Goal: Ask a question

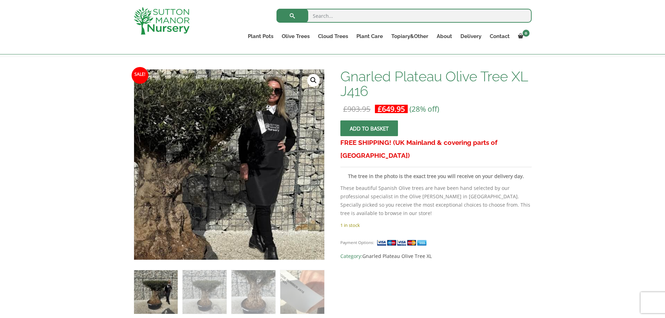
scroll to position [162, 0]
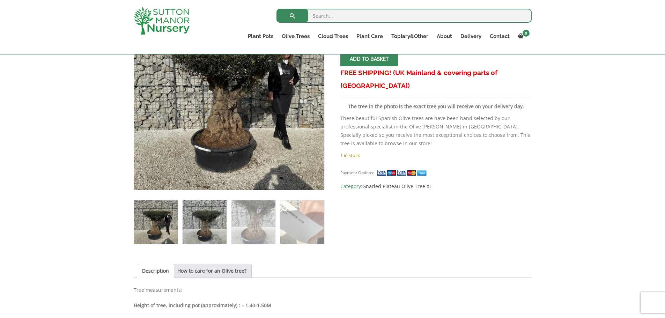
click at [197, 221] on img at bounding box center [205, 222] width 44 height 44
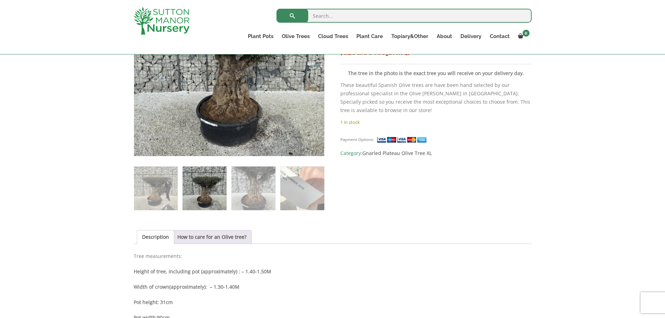
scroll to position [197, 0]
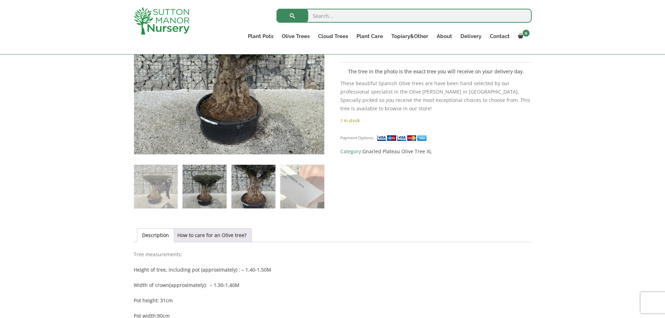
click at [260, 185] on img at bounding box center [253, 187] width 44 height 44
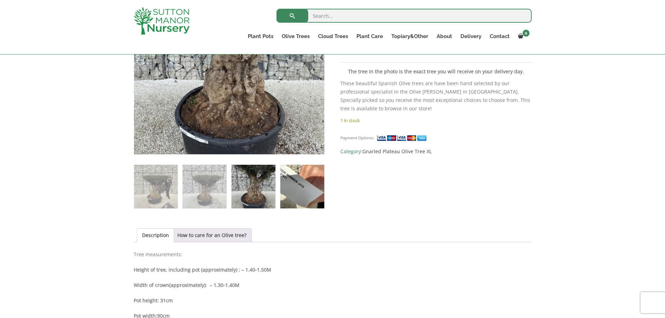
click at [289, 189] on img at bounding box center [302, 187] width 44 height 44
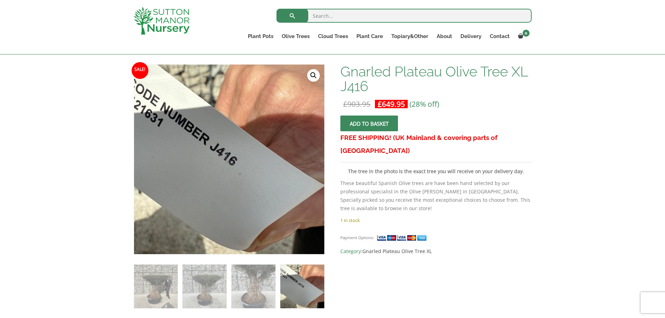
scroll to position [92, 0]
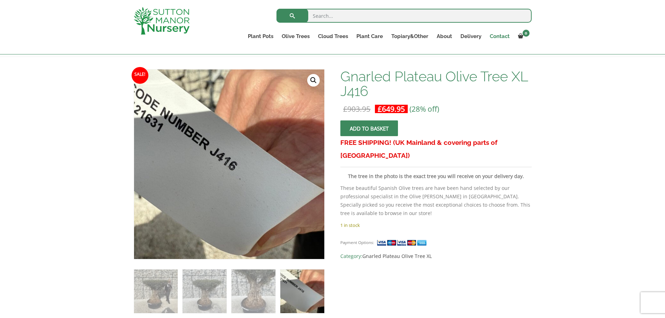
click at [497, 35] on link "Contact" at bounding box center [499, 36] width 28 height 10
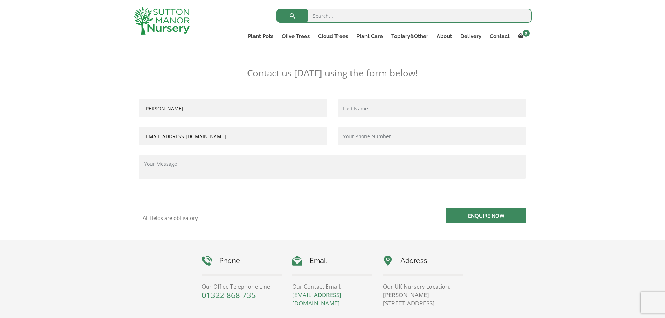
scroll to position [140, 0]
click at [374, 110] on input "Contact form" at bounding box center [432, 107] width 188 height 17
type input "cumberland"
type input "01158378812"
click at [187, 106] on input "philip cumberland" at bounding box center [233, 107] width 188 height 17
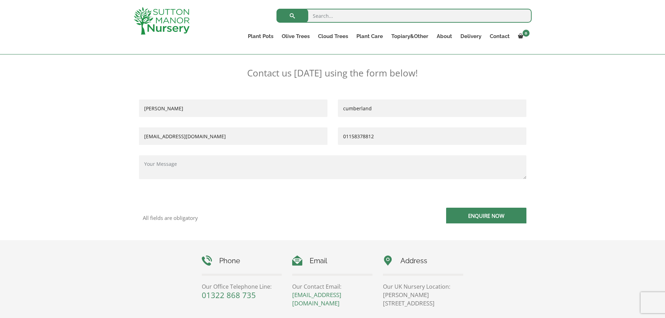
type input "philip"
click at [220, 169] on textarea "Contact form" at bounding box center [332, 167] width 387 height 24
click at [146, 175] on textarea "HI CAN YOU TELL ME THE WEIGHT OF THE ITEM NUMBER J416 BEST REGARDS ,R CUMBERLAND" at bounding box center [332, 167] width 387 height 24
type textarea "HI CAN YOU TELL ME THE WEIGHT OF THE ITEM NUMBER J416 BEST REGARDS MR CUMBERLAND"
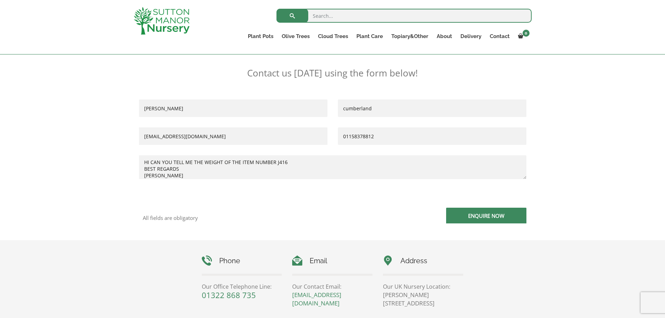
click at [488, 217] on input "Enquire Now" at bounding box center [486, 216] width 80 height 16
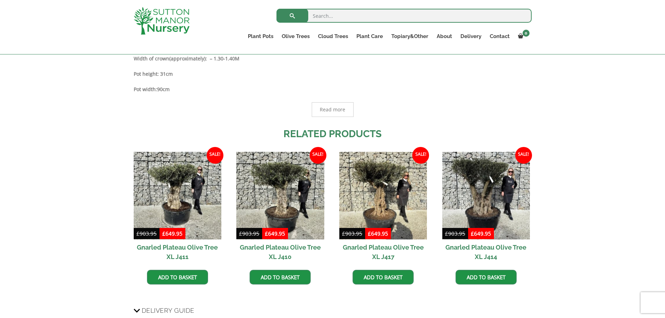
scroll to position [454, 0]
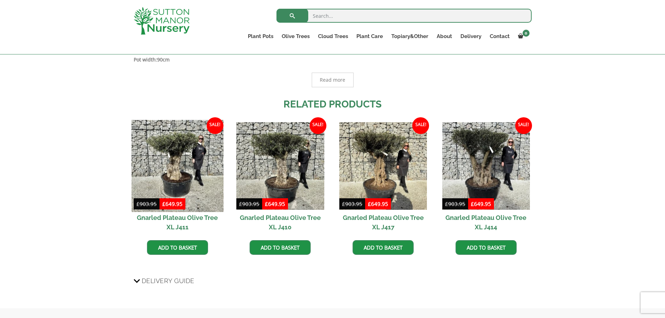
click at [173, 157] on img at bounding box center [177, 166] width 92 height 92
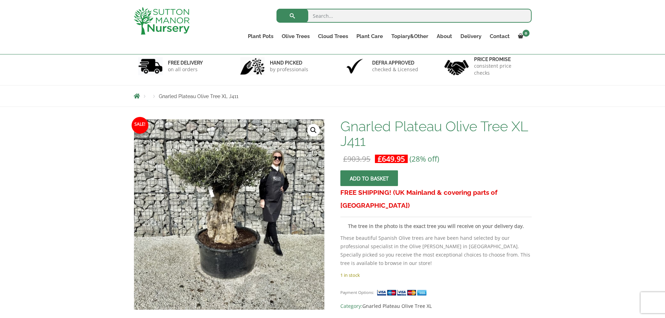
scroll to position [35, 0]
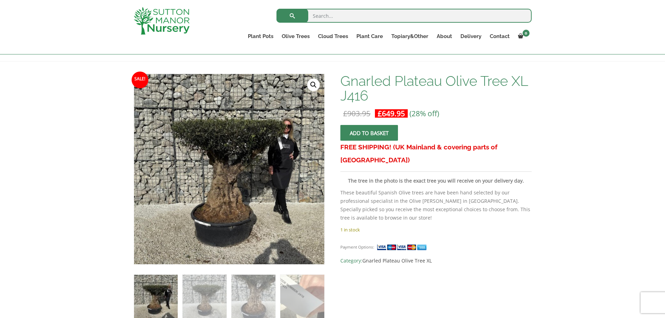
scroll to position [70, 0]
